Goal: Information Seeking & Learning: Learn about a topic

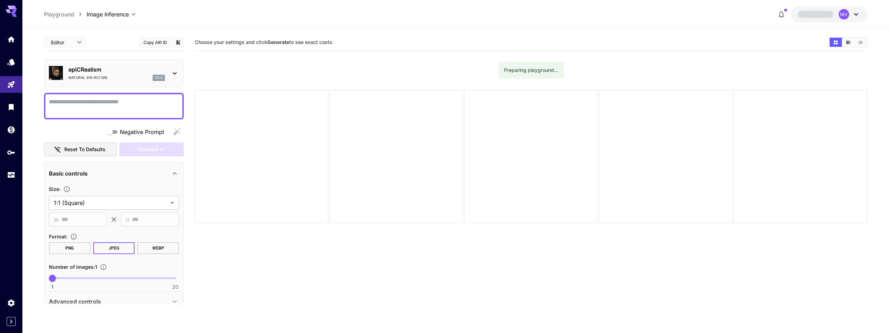
click at [137, 72] on p "epiCRealism" at bounding box center [116, 69] width 96 height 8
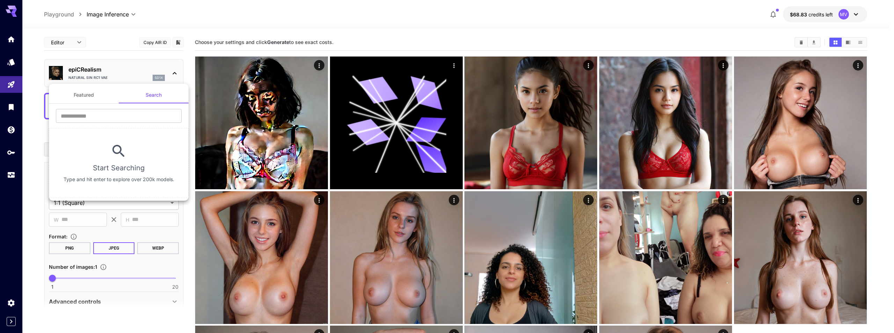
click at [113, 61] on div at bounding box center [447, 166] width 894 height 333
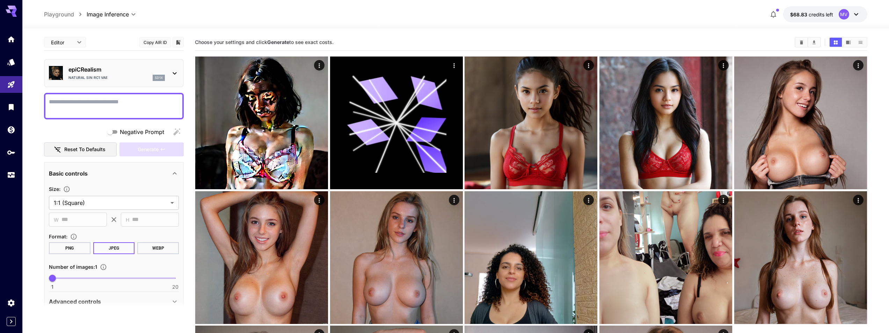
click at [111, 71] on p "epiCRealism" at bounding box center [116, 69] width 96 height 8
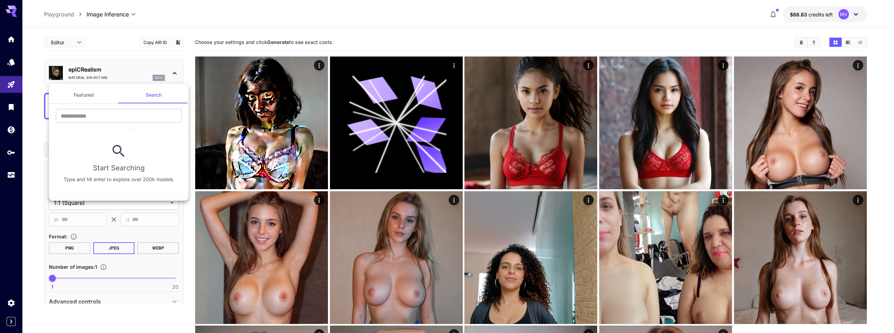
click at [89, 99] on button "Featured" at bounding box center [84, 95] width 70 height 17
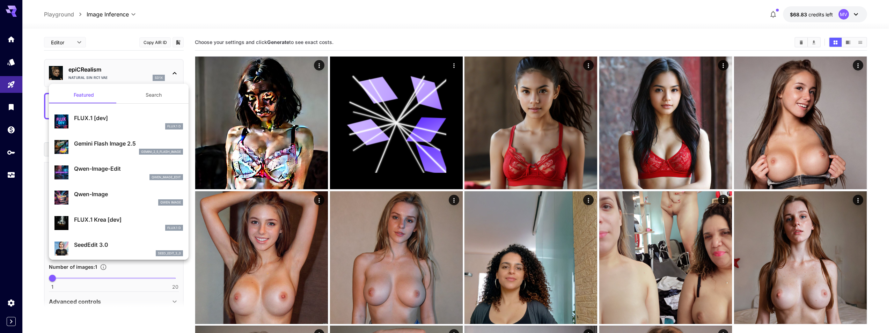
click at [143, 96] on button "Search" at bounding box center [154, 95] width 70 height 17
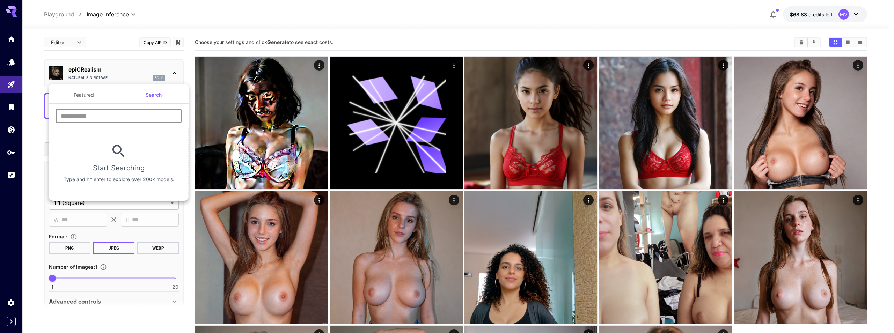
click at [110, 117] on input "text" at bounding box center [119, 116] width 126 height 14
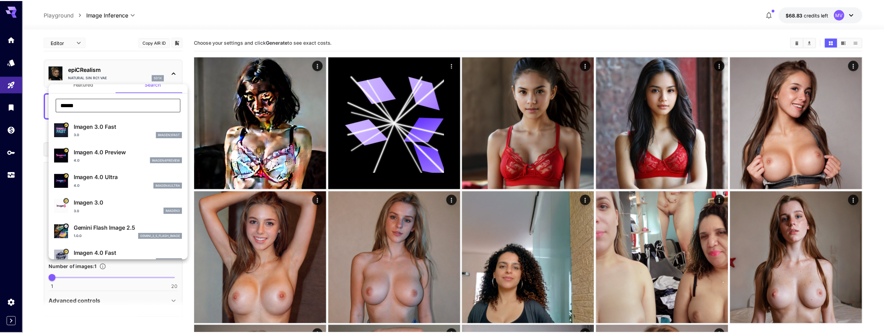
scroll to position [23, 0]
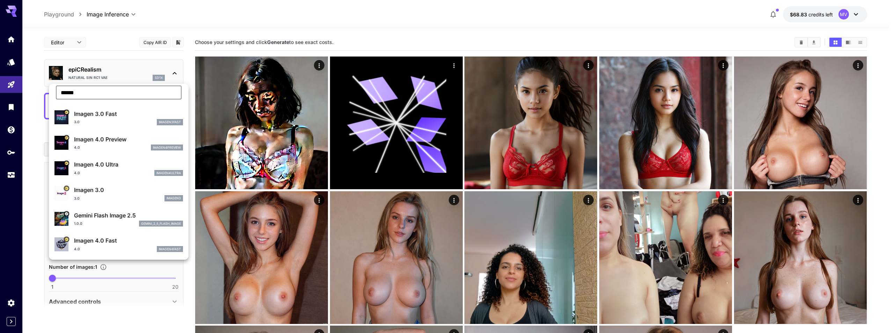
type input "******"
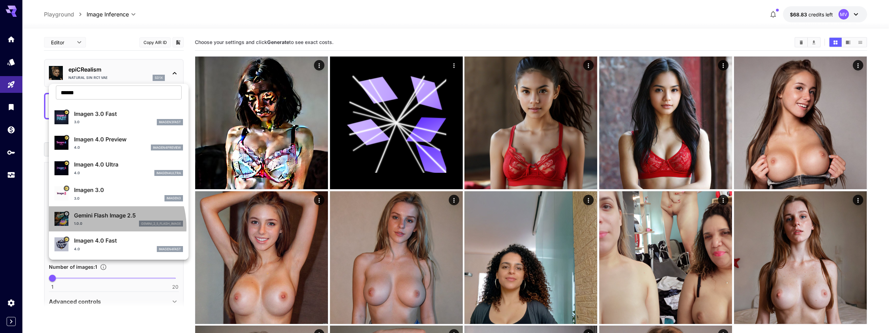
click at [102, 227] on div "Gemini Flash Image 2.5 1.0.0 gemini_2_5_flash_image" at bounding box center [118, 218] width 128 height 21
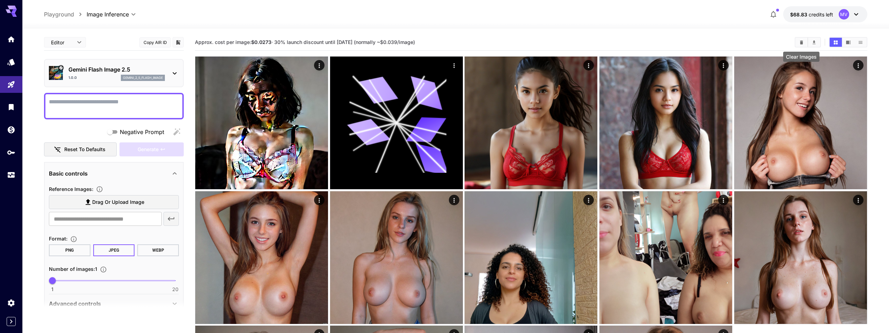
click at [796, 44] on button "Clear Images" at bounding box center [801, 42] width 12 height 9
